Goal: Task Accomplishment & Management: Complete application form

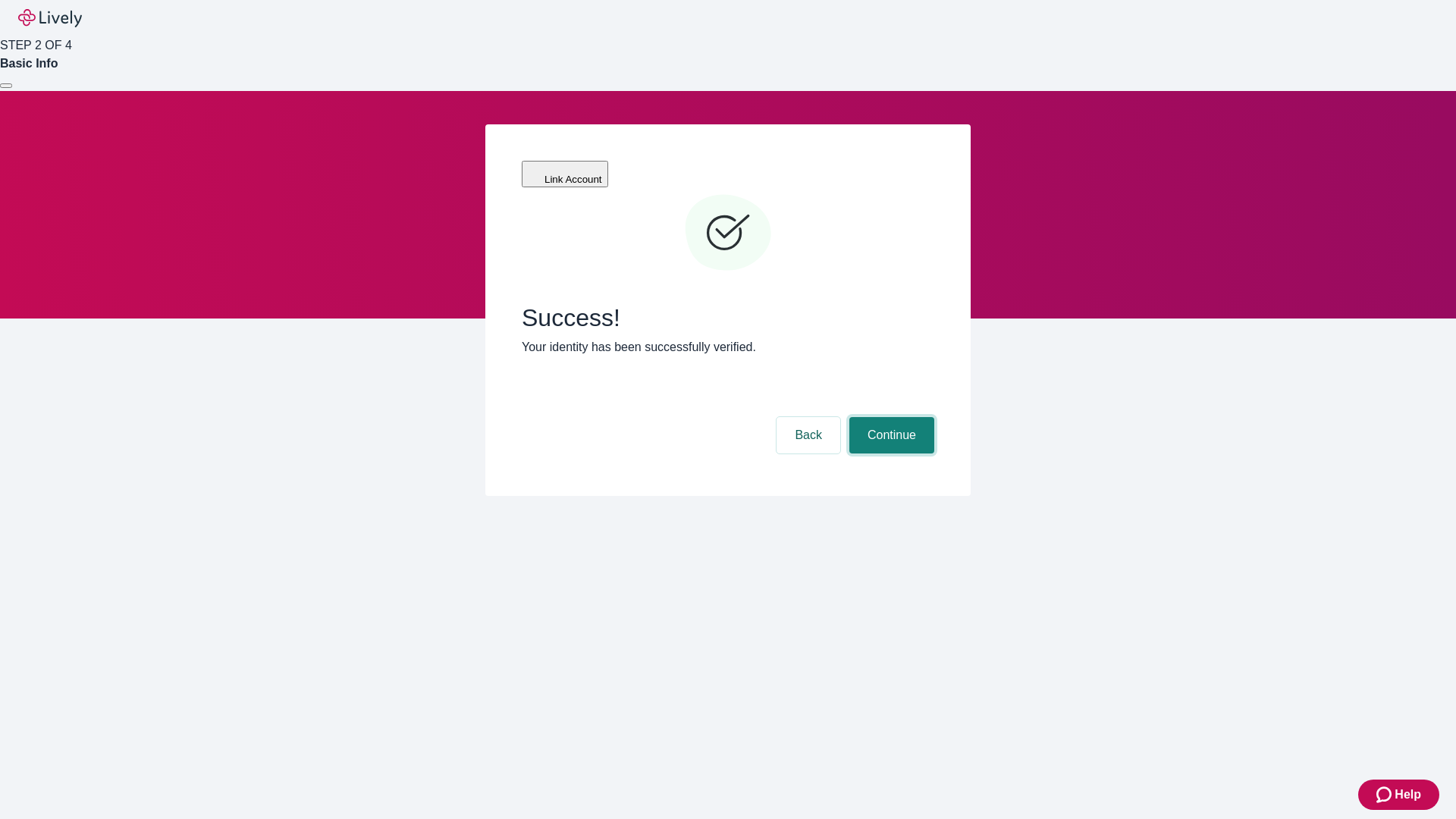
click at [889, 417] on button "Continue" at bounding box center [892, 435] width 85 height 37
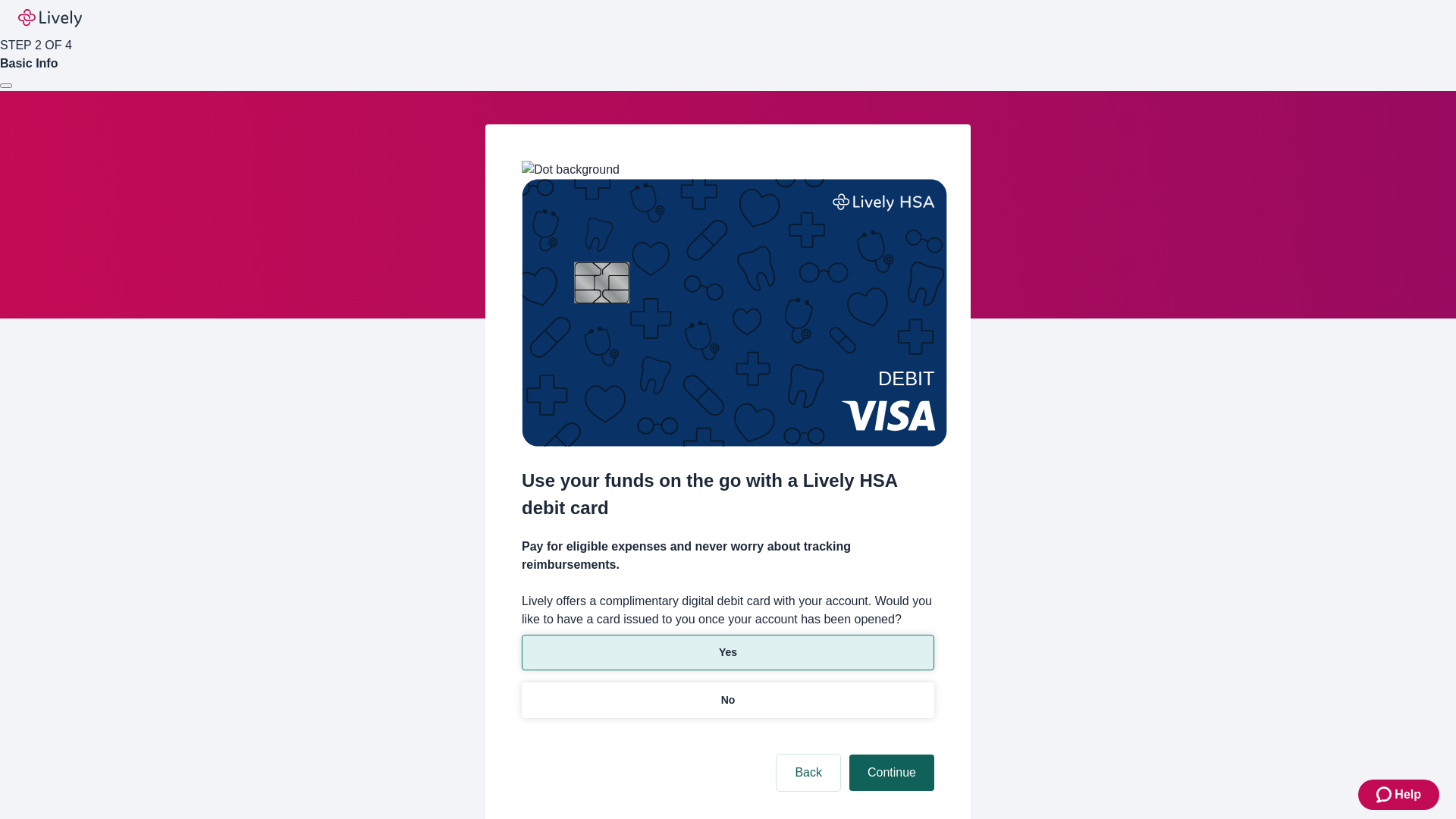
click at [727, 693] on p "No" at bounding box center [728, 700] width 14 height 16
click at [889, 754] on button "Continue" at bounding box center [892, 773] width 85 height 37
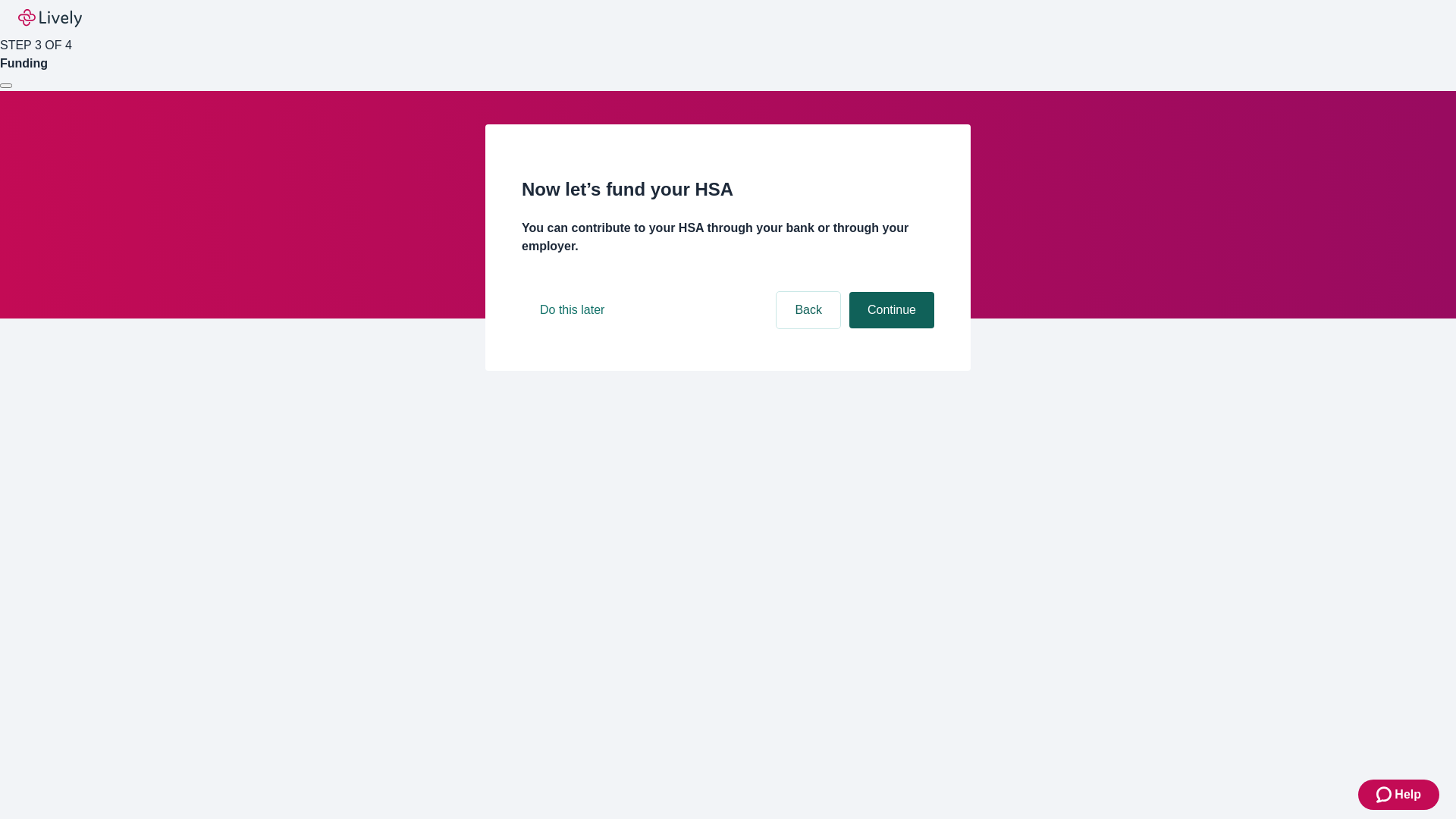
click at [889, 328] on button "Continue" at bounding box center [892, 311] width 85 height 37
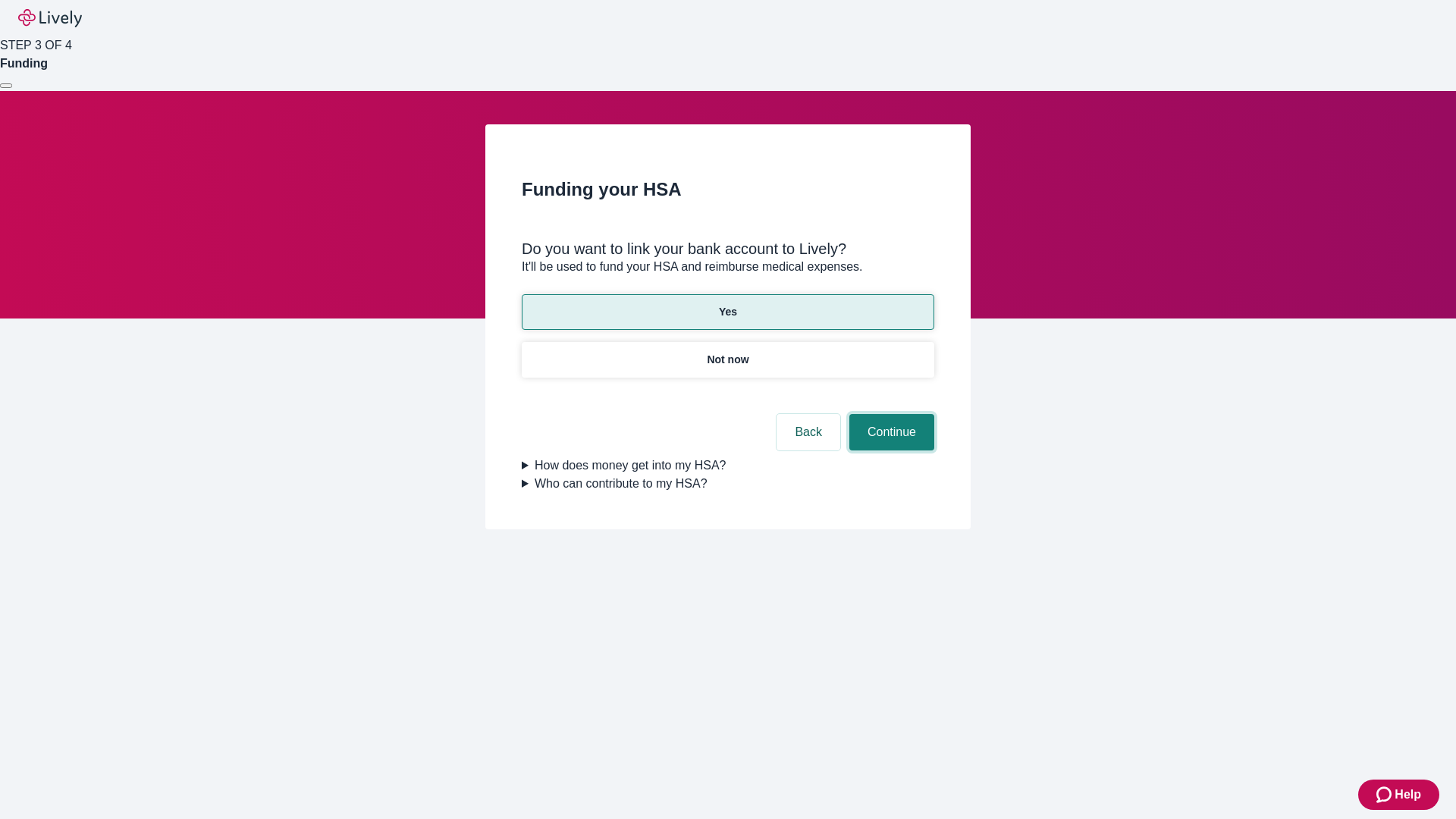
click at [889, 414] on button "Continue" at bounding box center [892, 432] width 85 height 37
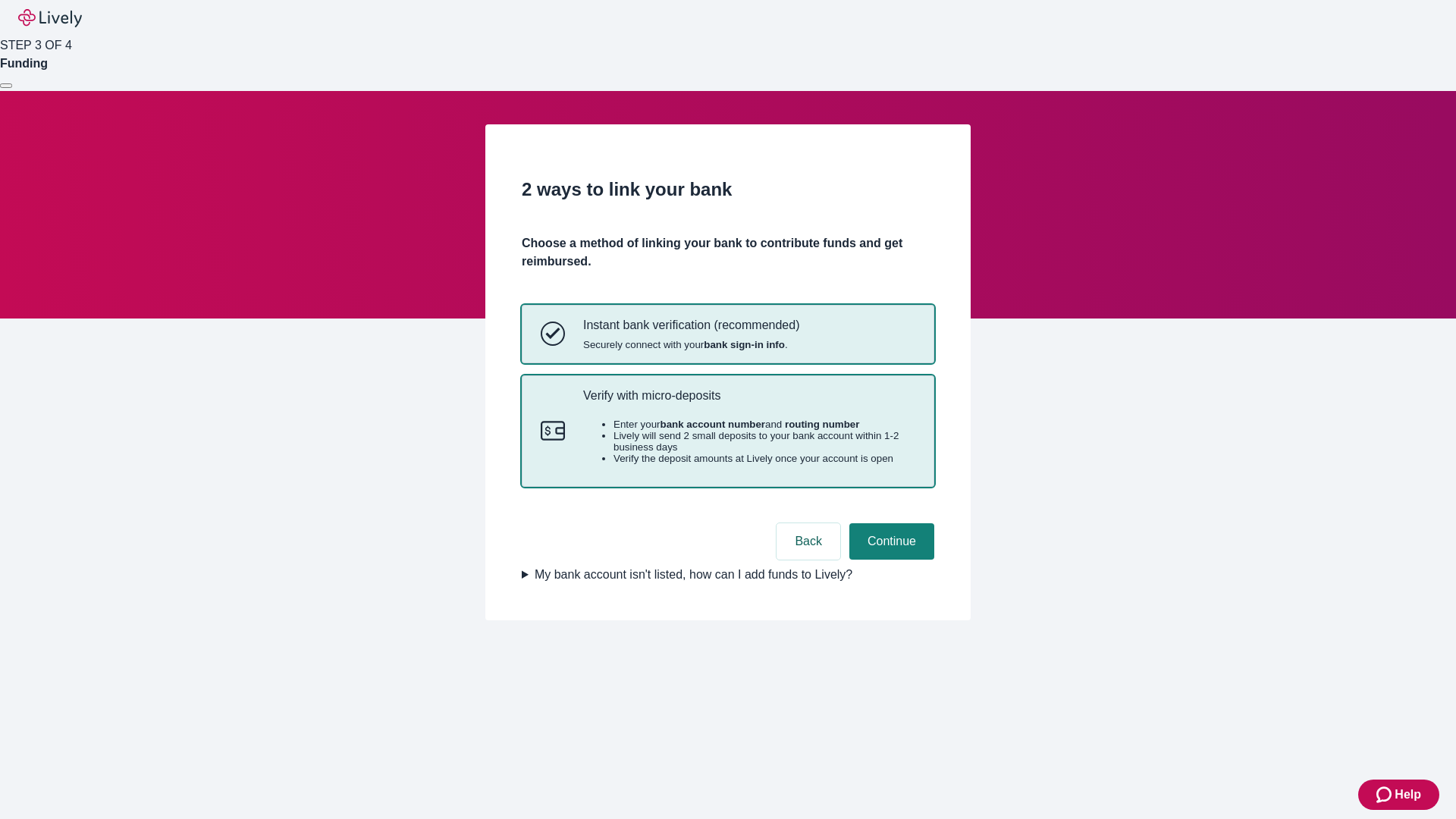
click at [748, 402] on p "Verify with micro-deposits" at bounding box center [749, 396] width 332 height 14
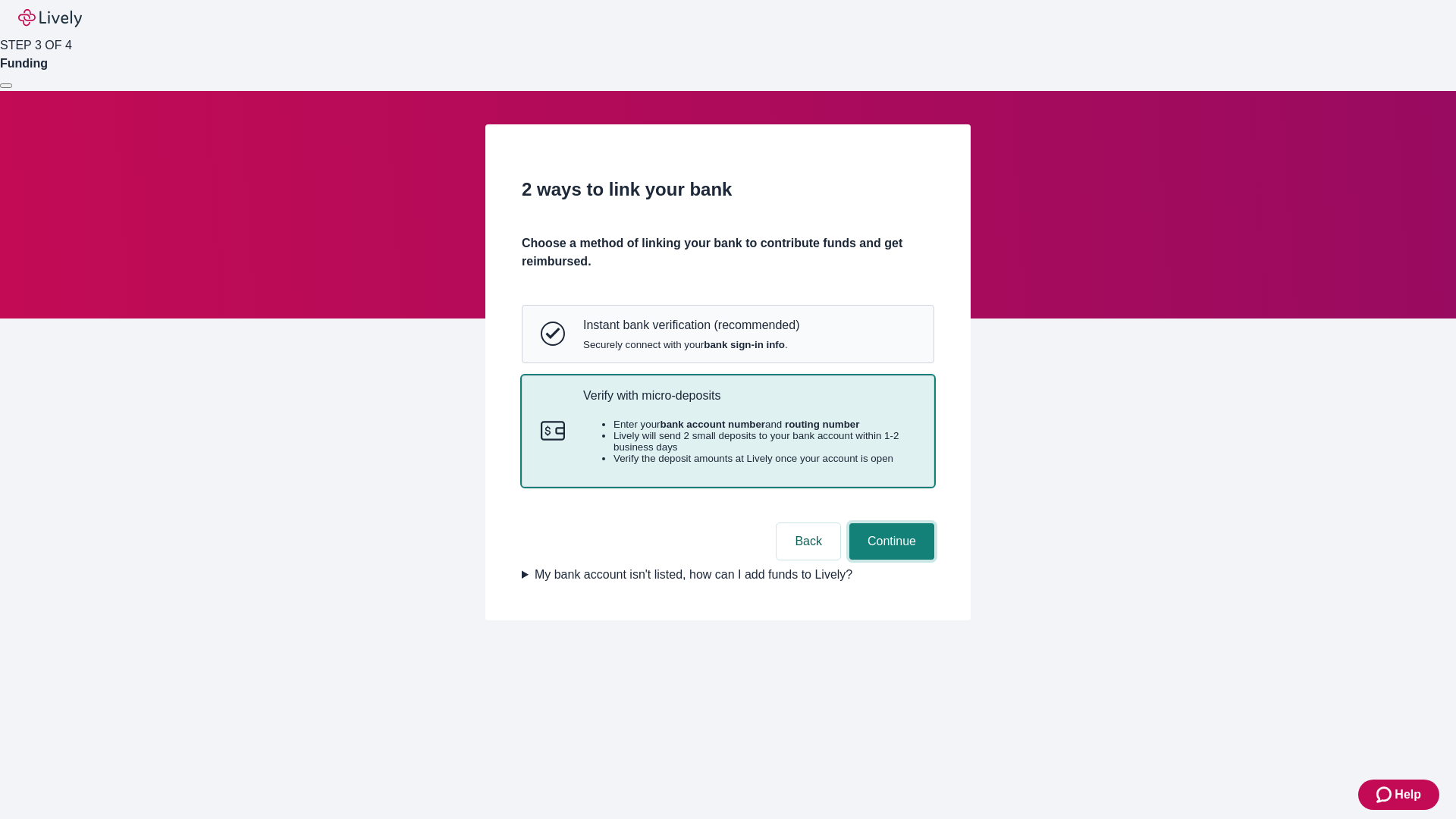
click at [889, 560] on button "Continue" at bounding box center [892, 541] width 85 height 37
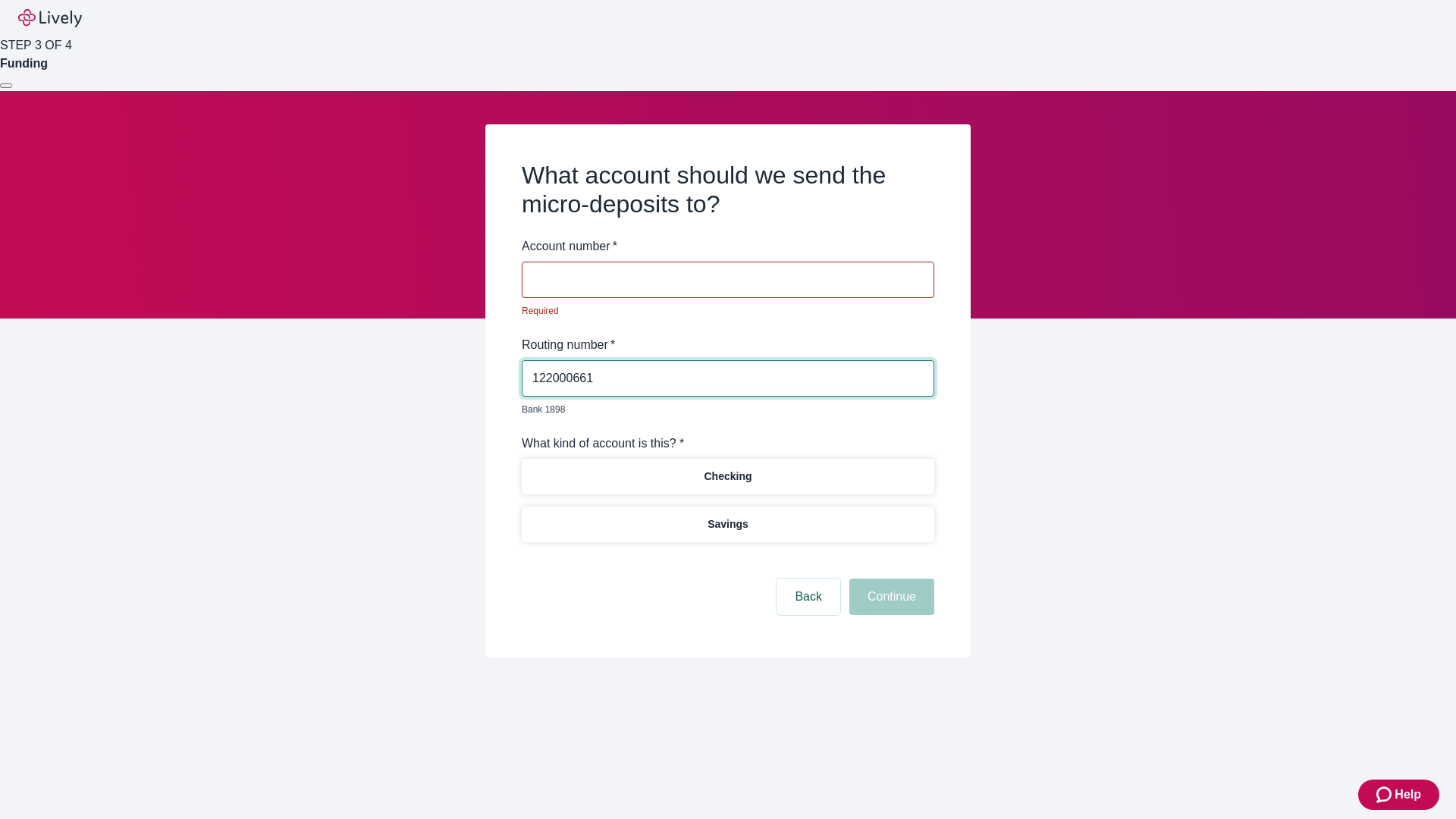
type input "122000661"
type input "025346"
